Goal: Navigation & Orientation: Find specific page/section

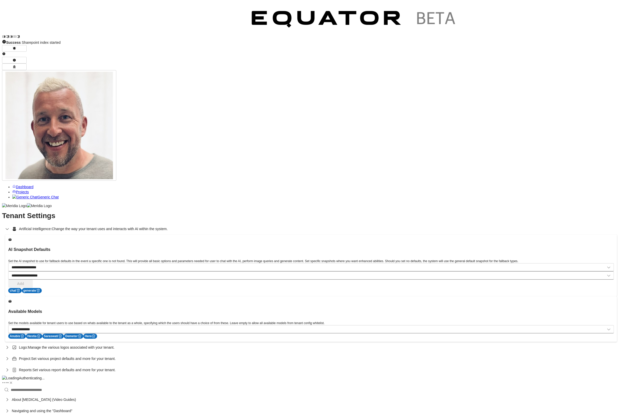
click at [18, 185] on span "Dashboard" at bounding box center [25, 187] width 18 height 4
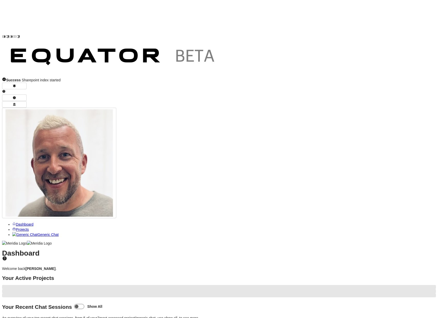
click at [23, 228] on span "Projects" at bounding box center [22, 230] width 13 height 4
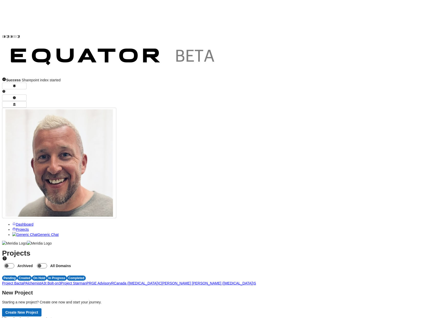
click at [344, 251] on div "Projects Archived All Domains Pending Created On Hold In Progress Completed Pro…" at bounding box center [219, 286] width 434 height 71
click at [61, 282] on span "3" at bounding box center [60, 284] width 2 height 4
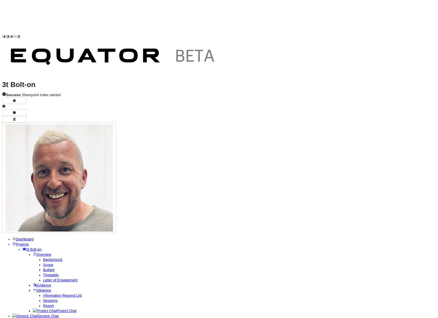
click at [43, 263] on span "Scope" at bounding box center [48, 265] width 10 height 4
click at [57, 309] on span "Project Chat" at bounding box center [67, 311] width 20 height 4
